Goal: Check status

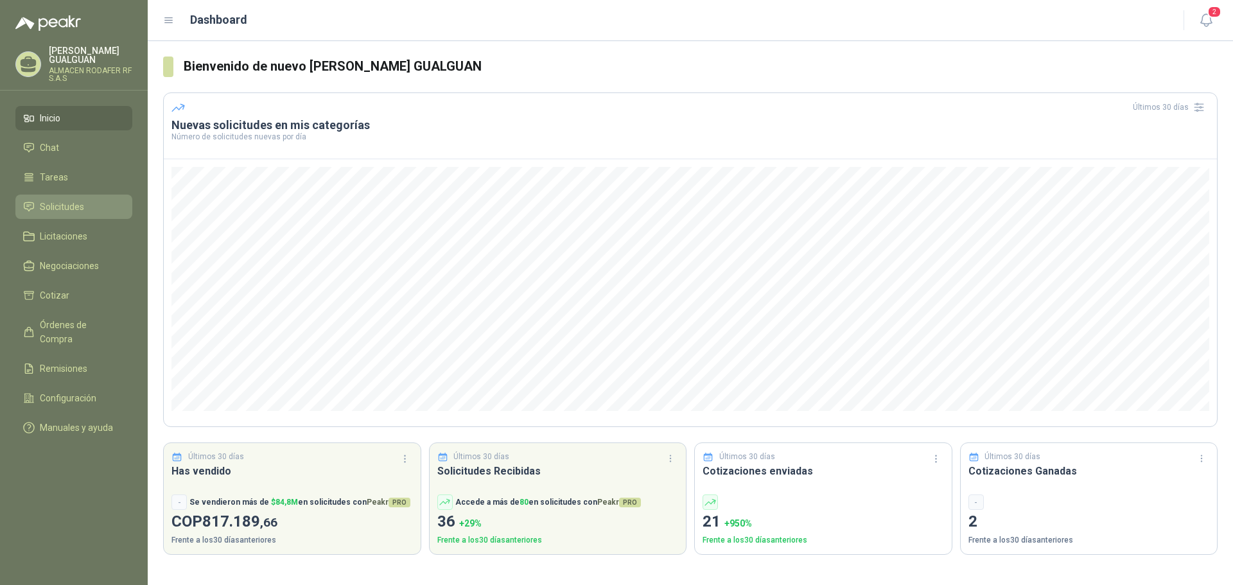
click at [76, 204] on span "Solicitudes" at bounding box center [62, 207] width 44 height 14
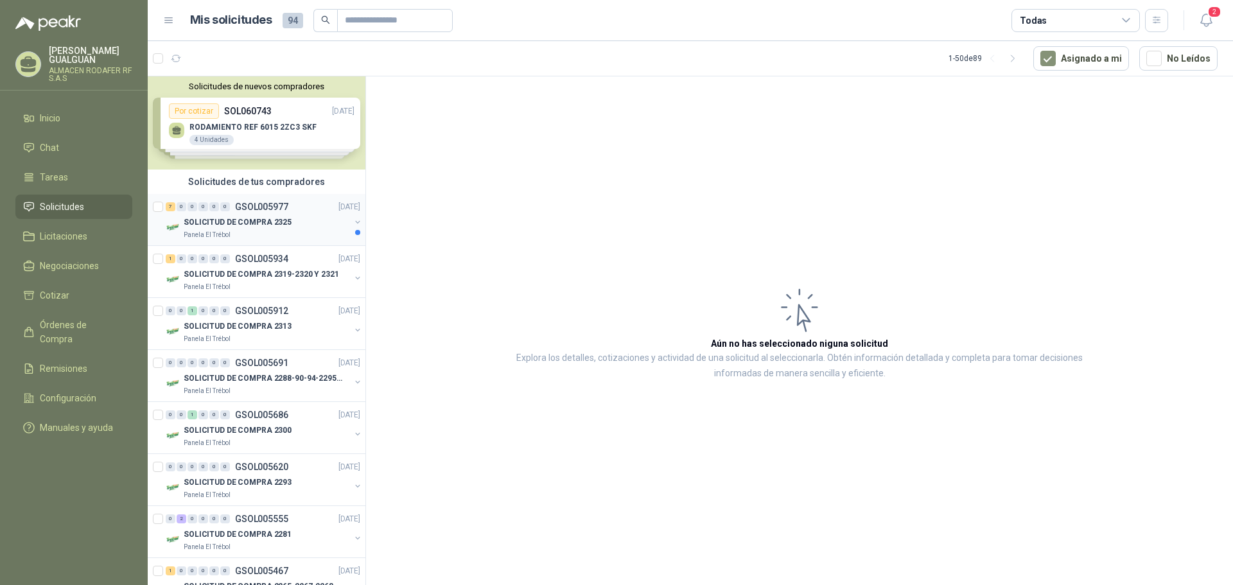
click at [254, 215] on div "SOLICITUD DE COMPRA 2325" at bounding box center [267, 221] width 166 height 15
